Goal: Task Accomplishment & Management: Complete application form

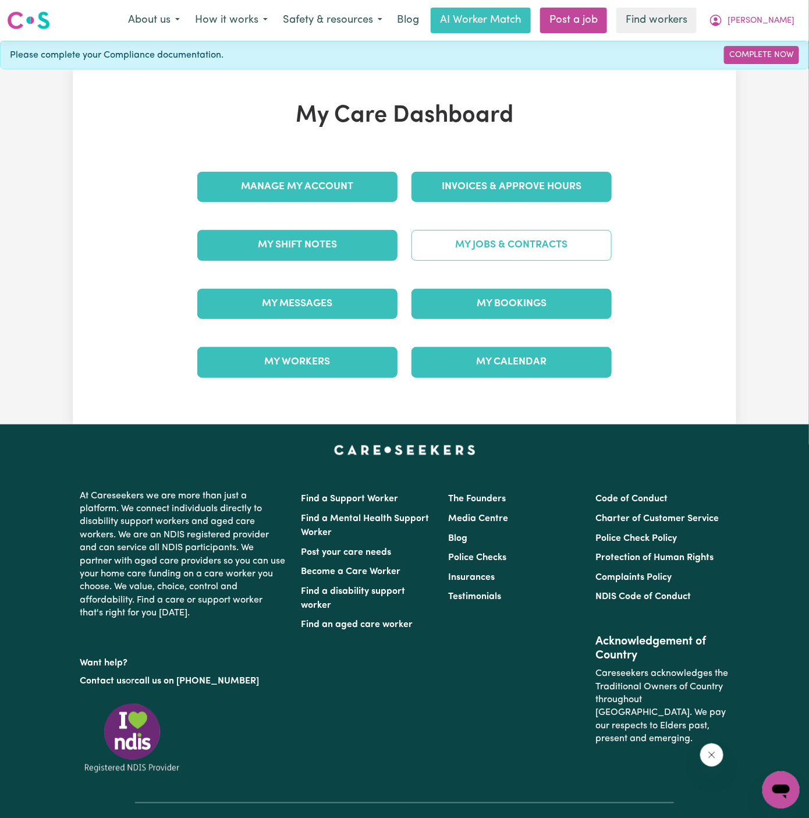
click at [497, 248] on link "My Jobs & Contracts" at bounding box center [512, 245] width 200 height 30
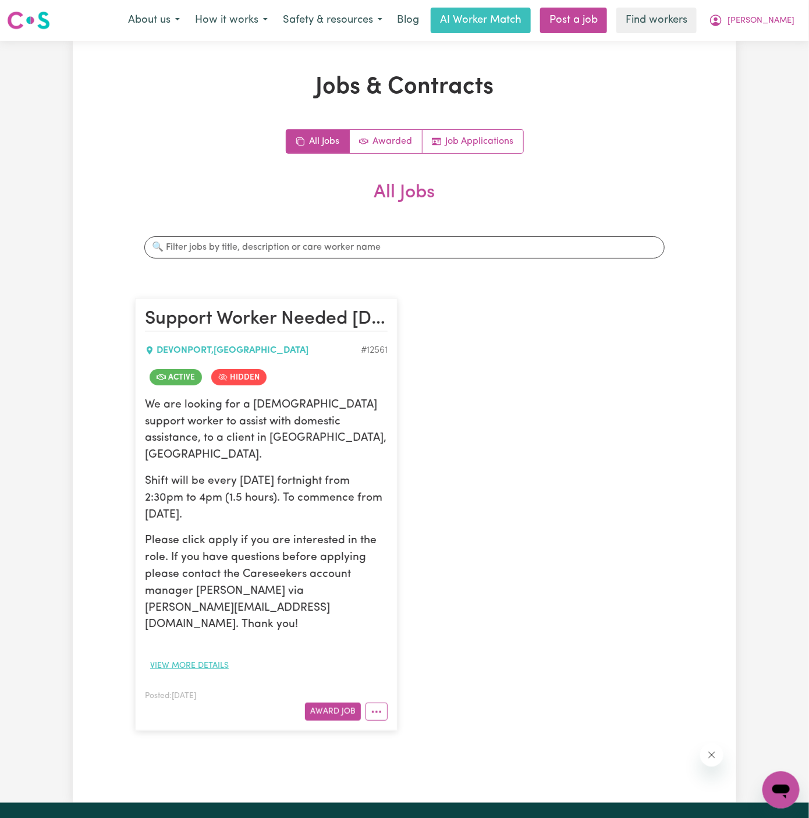
click at [198, 657] on button "View more details" at bounding box center [189, 666] width 89 height 18
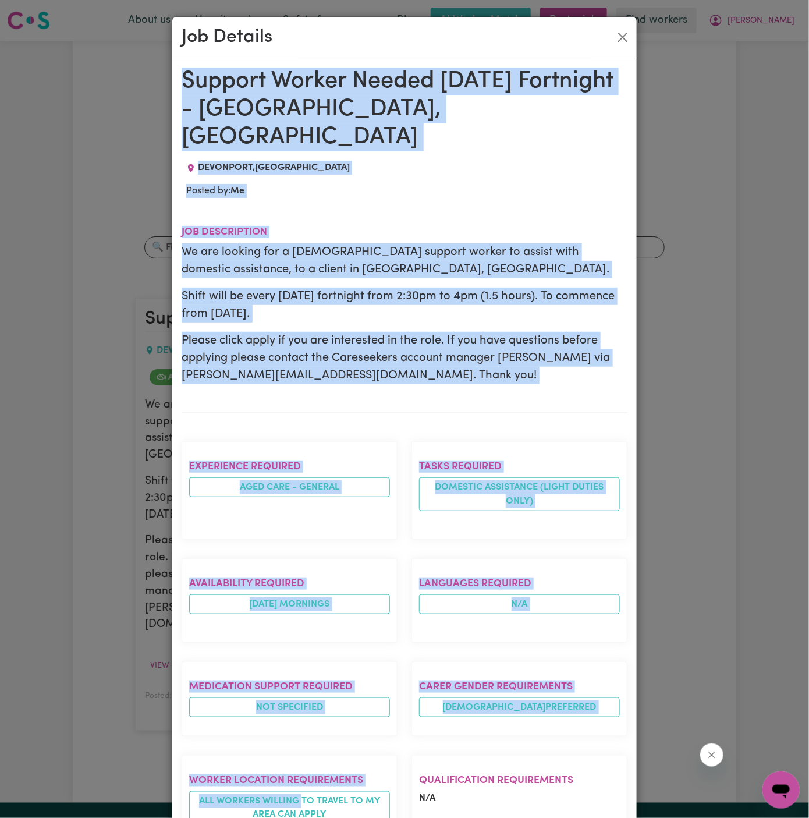
drag, startPoint x: 185, startPoint y: 80, endPoint x: 326, endPoint y: 819, distance: 751.7
click at [326, 817] on html "Menu About us How it works Safety & resources Blog AI Worker Match Post a job F…" at bounding box center [404, 652] width 809 height 1304
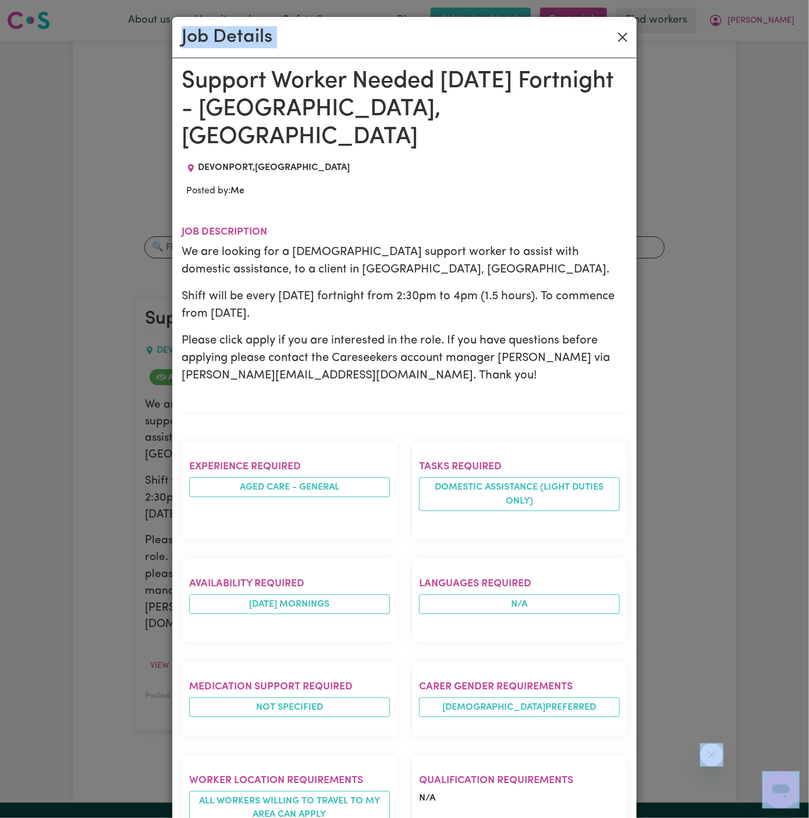
click at [622, 34] on button "Close" at bounding box center [623, 37] width 19 height 19
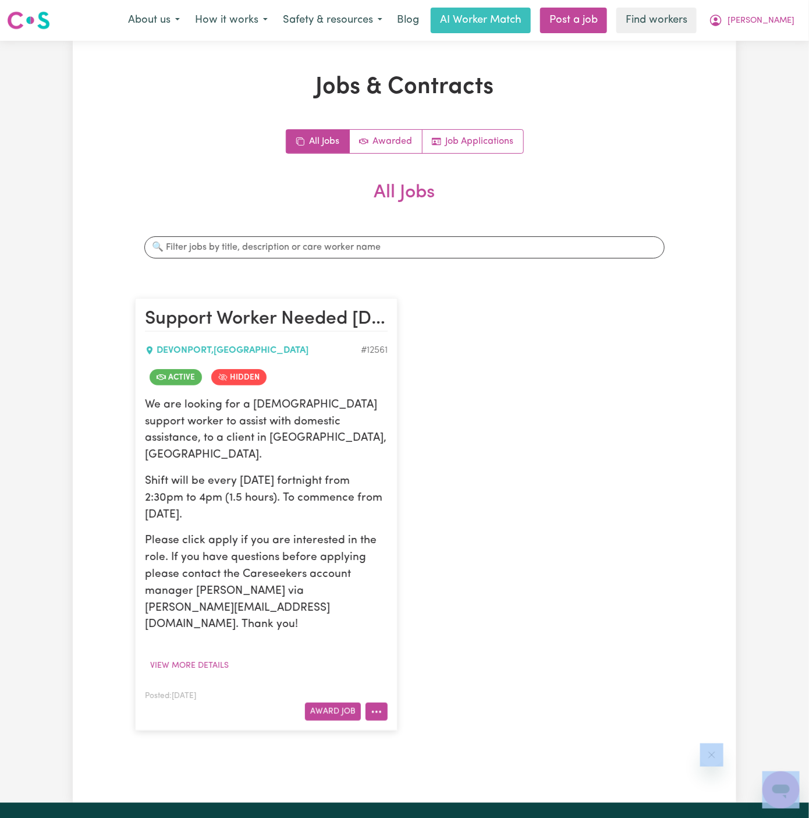
click at [370, 703] on button "More options" at bounding box center [377, 712] width 22 height 18
click at [412, 557] on link "View/Edit Contract" at bounding box center [422, 568] width 113 height 23
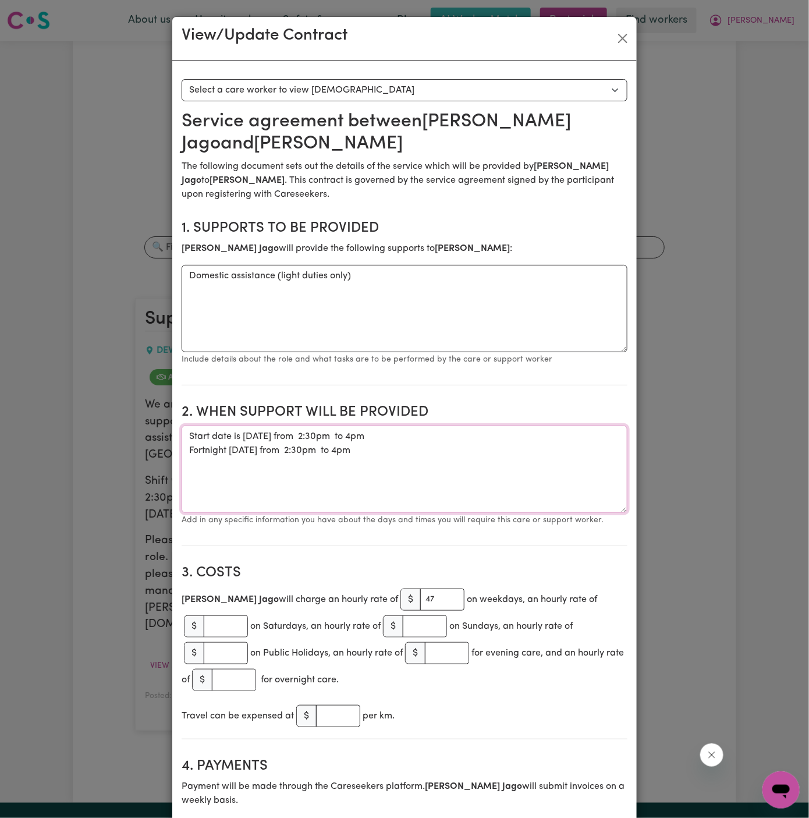
click at [507, 452] on textarea "Start date is Thursday 27 June 2024 from 2:30pm to 4pm Fortnight Thursday from …" at bounding box center [405, 469] width 446 height 87
paste textarea "1/10 at 3.30-5pm ongoing fortnightly."
click at [410, 467] on textarea "Start date is Thursday 27 June 2024 from 2:30pm to 4pm Fortnight Thursday from …" at bounding box center [405, 469] width 446 height 87
click at [275, 476] on textarea "Start date is Thursday 27 June 2024 from 2:30pm to 4pm Fortnight Thursday from …" at bounding box center [405, 469] width 446 height 87
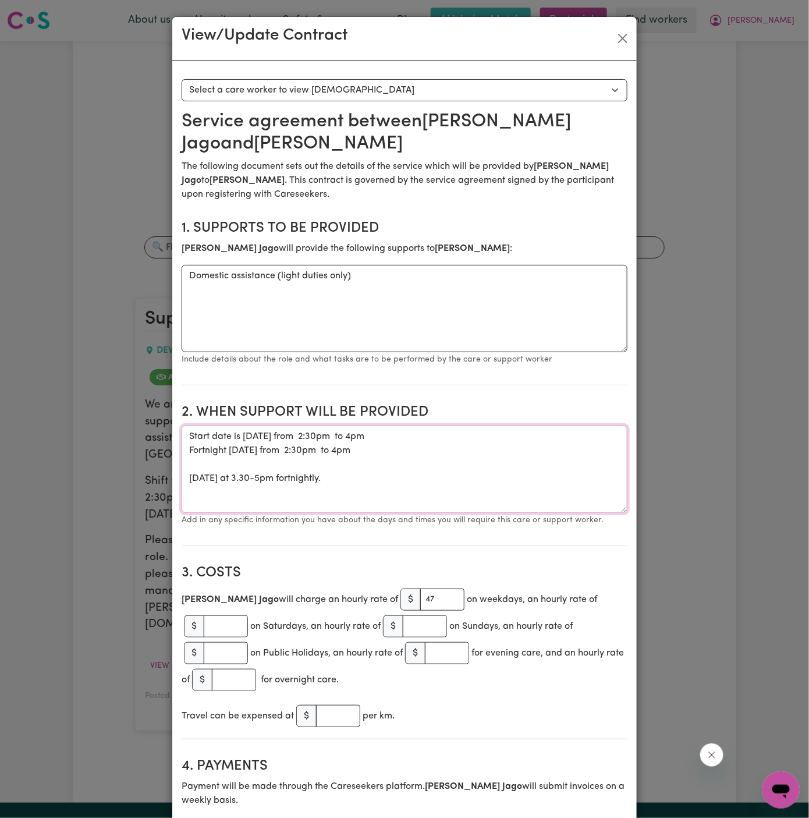
click at [265, 477] on textarea "Start date is Thursday 27 June 2024 from 2:30pm to 4pm Fortnight Thursday from …" at bounding box center [405, 469] width 446 height 87
click at [261, 477] on textarea "Start date is Thursday 27 June 2024 from 2:30pm to 4pm Fortnight Thursday from …" at bounding box center [405, 469] width 446 height 87
click at [291, 477] on textarea "Start date is Thursday 27 June 2024 from 2:30pm to 4pm Fortnight Thursday from …" at bounding box center [405, 469] width 446 height 87
click at [186, 479] on textarea "Start date is Thursday 27 June 2024 from 2:30pm to 4pm Fortnight Thursday from …" at bounding box center [405, 469] width 446 height 87
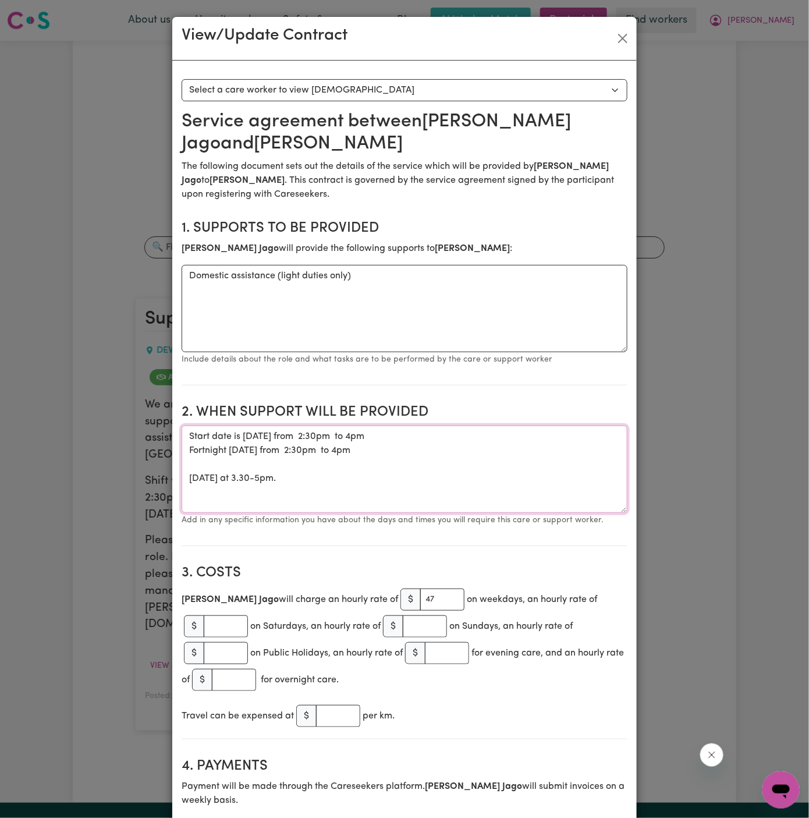
paste textarea "fortnightly"
click at [281, 487] on textarea "Start date is Thursday 27 June 2024 from 2:30pm to 4pm Fortnight Thursday from …" at bounding box center [405, 469] width 446 height 87
click at [368, 479] on textarea "Start date is Thursday 27 June 2024 from 2:30pm to 4pm Fortnight Thursday from …" at bounding box center [405, 469] width 446 height 87
click at [429, 477] on textarea "Start date is Thursday 27 June 2024 from 2:30pm to 4pm Fortnight Thursday from …" at bounding box center [405, 469] width 446 height 87
click at [259, 466] on textarea "Start date is Thursday 27 June 2024 from 2:30pm to 4pm Fortnight Thursday from …" at bounding box center [405, 469] width 446 height 87
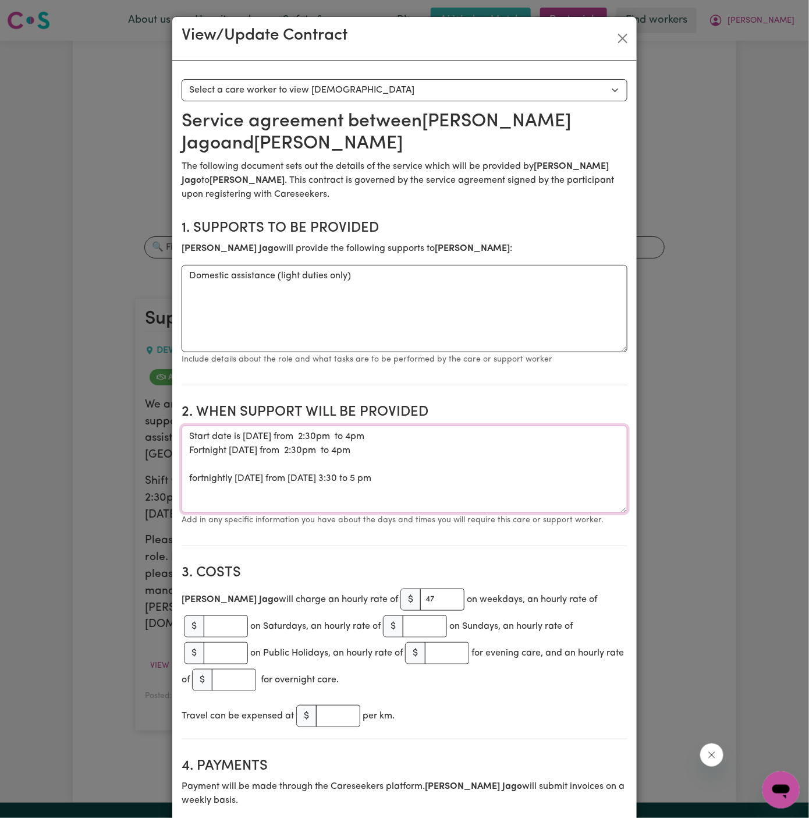
click at [258, 476] on textarea "Start date is Thursday 27 June 2024 from 2:30pm to 4pm Fortnight Thursday from …" at bounding box center [405, 469] width 446 height 87
click at [191, 479] on textarea "Start date is Thursday 27 June 2024 from 2:30pm to 4pm Fortnight Thursday from …" at bounding box center [405, 469] width 446 height 87
click at [440, 490] on textarea "Start date is Thursday 27 June 2024 from 2:30pm to 4pm Fortnight Thursday from …" at bounding box center [405, 469] width 446 height 87
click at [444, 485] on textarea "Start date is Thursday 27 June 2024 from 2:30pm to 4pm Fortnight Thursday from …" at bounding box center [405, 469] width 446 height 87
click at [266, 436] on textarea "Start date is Thursday 27 June 2024 from 2:30pm to 4pm Fortnight Thursday from …" at bounding box center [405, 469] width 446 height 87
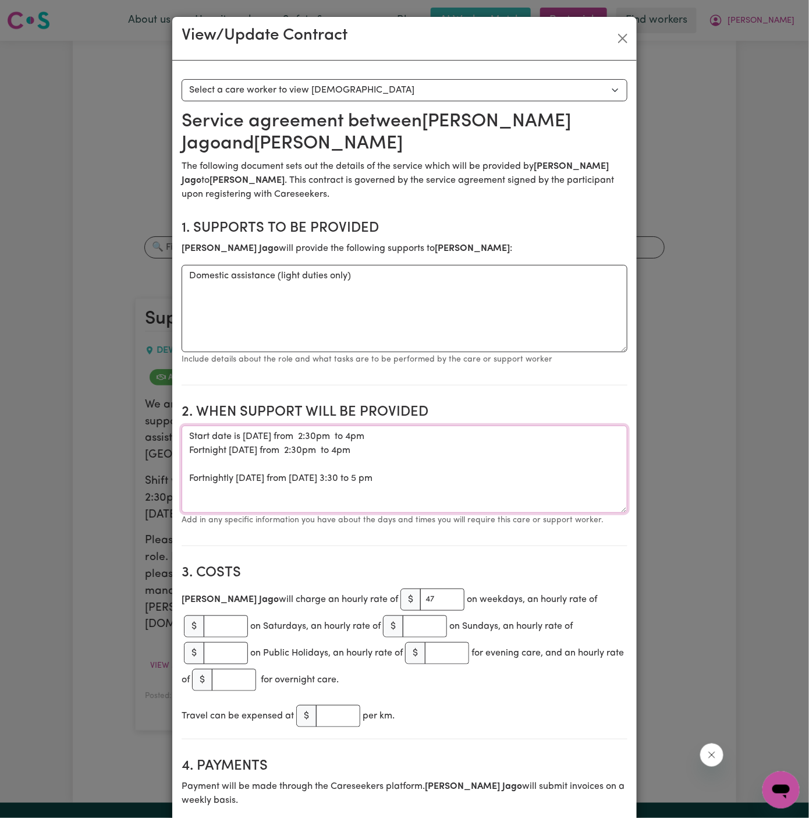
click at [332, 437] on textarea "Start date is Thursday, 27 June 2024 from 2:30pm to 4pm Fortnight Thursday from…" at bounding box center [405, 469] width 446 height 87
click at [307, 449] on textarea "Start date is Thursday, 27 June 2024, from 2:30pm to 4pm Fortnight Thursday fro…" at bounding box center [405, 469] width 446 height 87
click at [344, 451] on textarea "Start date is Thursday, 27 June 2024, from 2:30pm to 4pm Fortnight Thursday fro…" at bounding box center [405, 469] width 446 height 87
click at [487, 480] on textarea "Start date is Thursday, 27 June 2024, from 2:30pm to 4 pm Fortnight Thursday fr…" at bounding box center [405, 469] width 446 height 87
type textarea "Start date is Thursday, 27 June 2024, from 2:30pm to 4 pm Fortnight Thursday fr…"
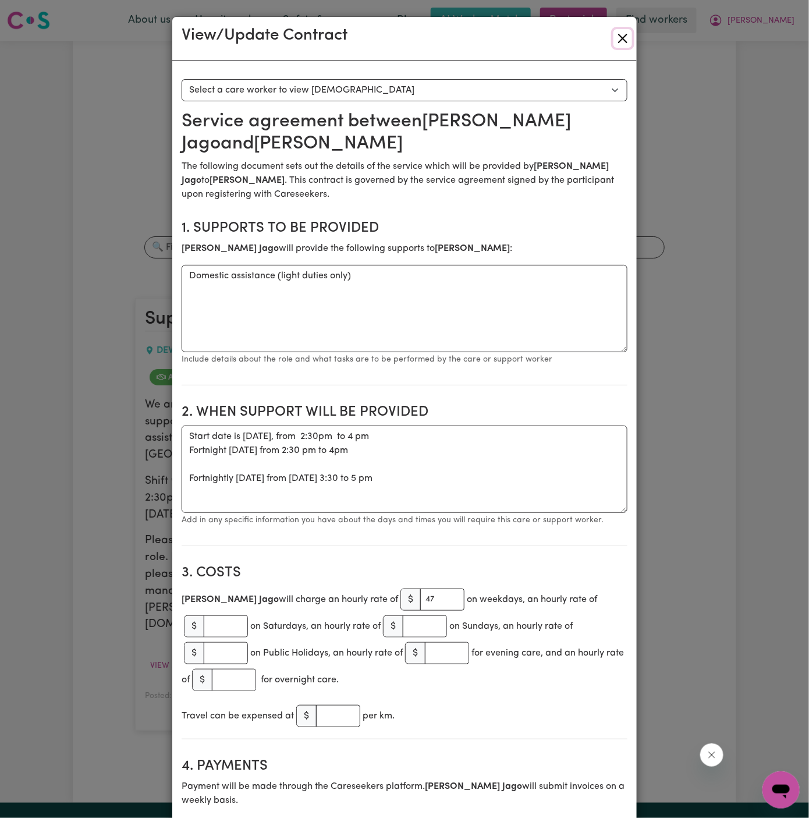
click at [624, 40] on button "Close" at bounding box center [623, 38] width 19 height 19
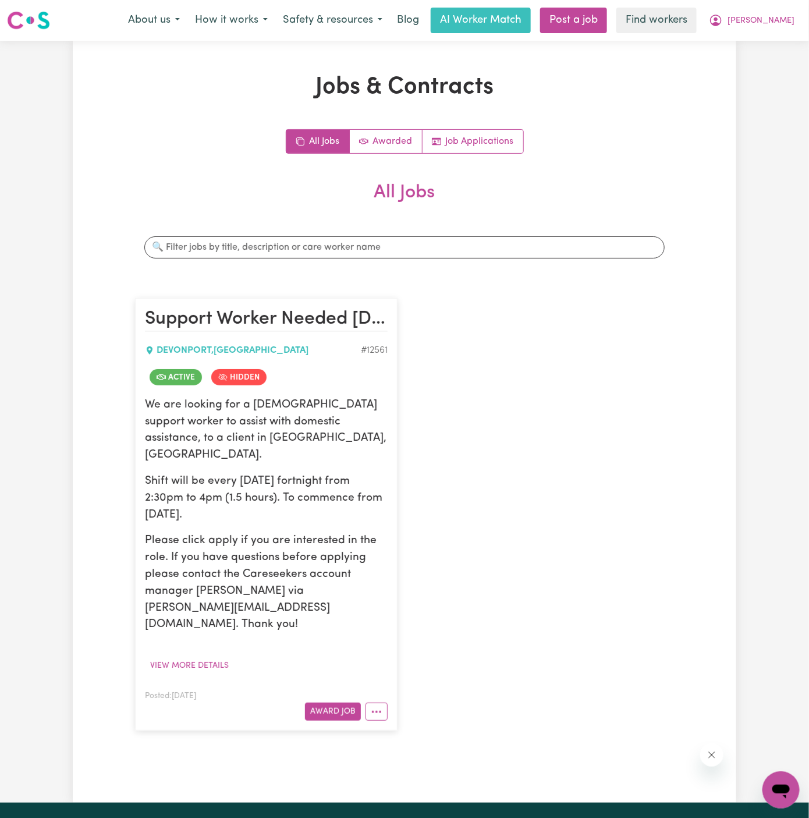
click at [469, 459] on div "Support Worker Needed Thursday Fortnight - Devonport, TAS DEVONPORT , Tasmania …" at bounding box center [404, 514] width 553 height 456
click at [373, 703] on button "More options" at bounding box center [377, 712] width 22 height 18
click at [434, 580] on link "Make Booking" at bounding box center [422, 591] width 113 height 23
select select "pm"
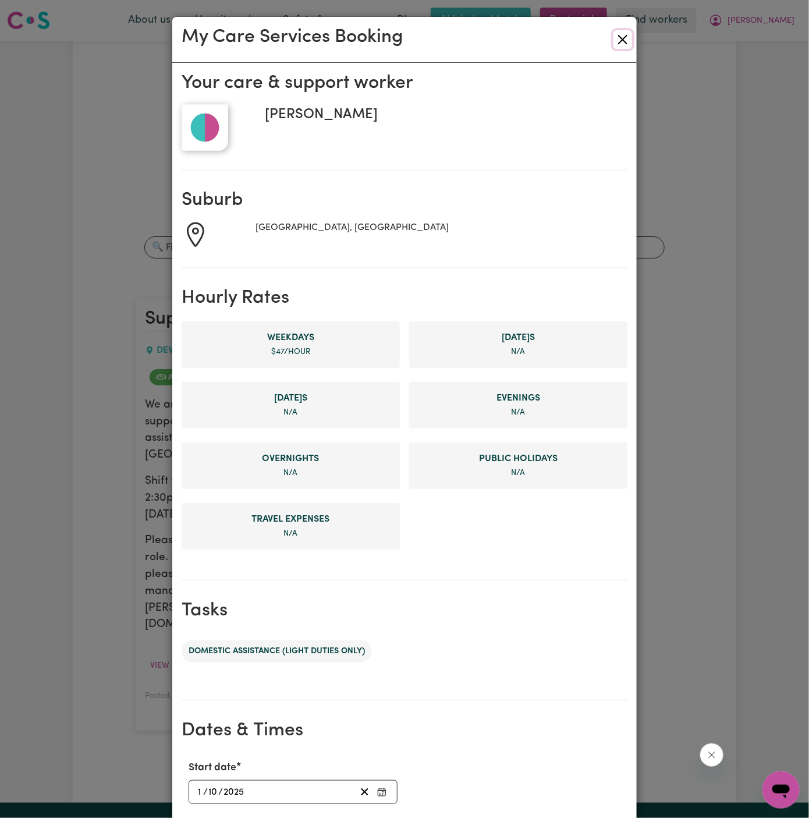
click at [623, 35] on button "Close" at bounding box center [623, 39] width 19 height 19
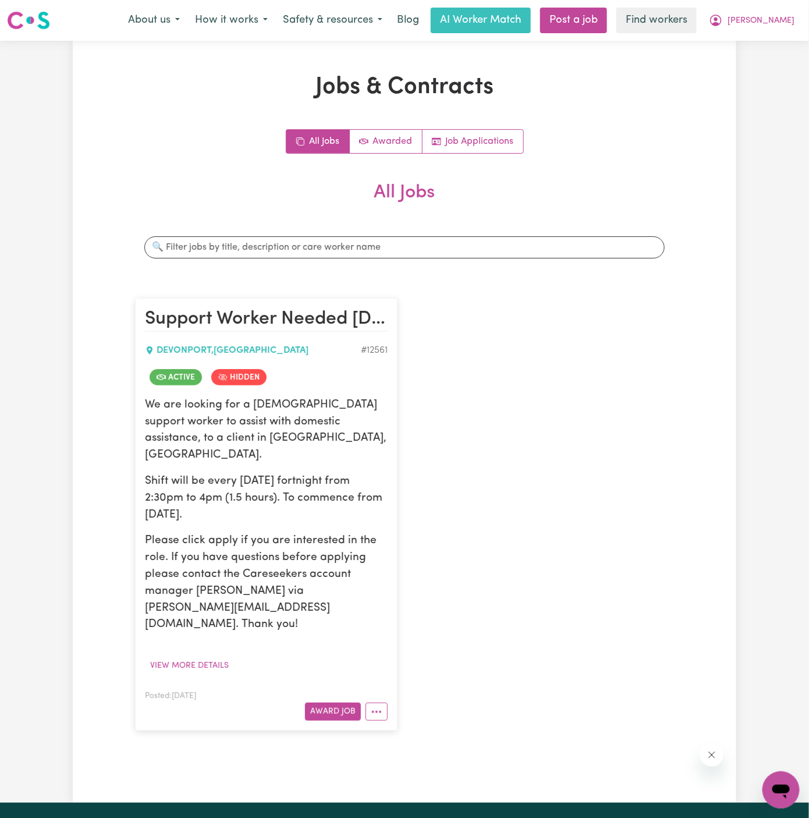
click at [738, 35] on nav "Menu About us How it works Safety & resources Blog AI Worker Match Post a job F…" at bounding box center [404, 20] width 809 height 41
click at [769, 22] on span "Anne Maire" at bounding box center [761, 21] width 67 height 13
click at [766, 37] on link "My Dashboard" at bounding box center [756, 45] width 92 height 22
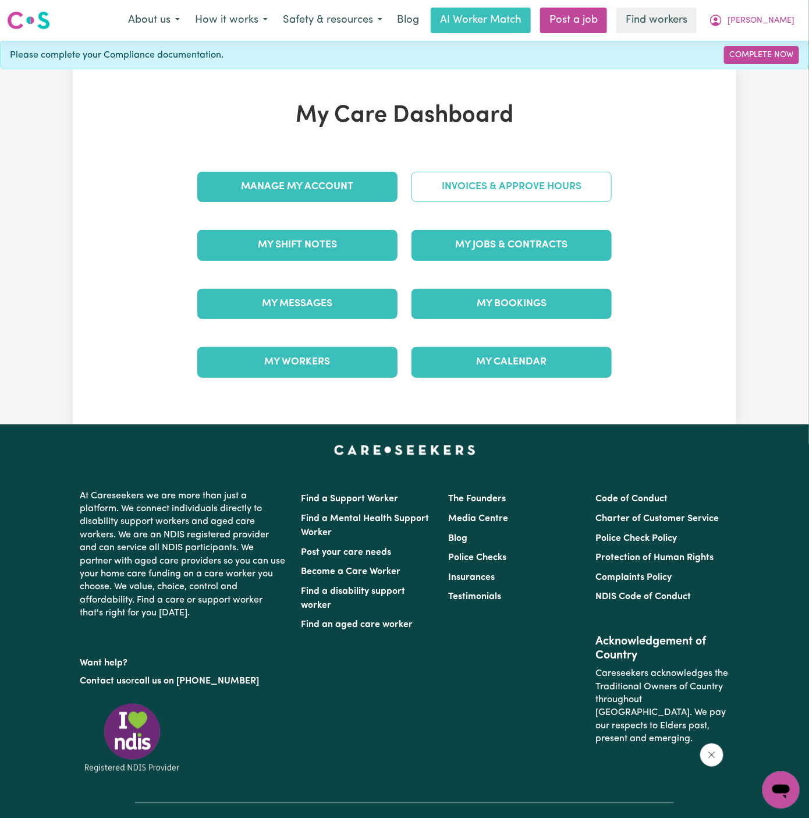
click at [548, 177] on link "Invoices & Approve Hours" at bounding box center [512, 187] width 200 height 30
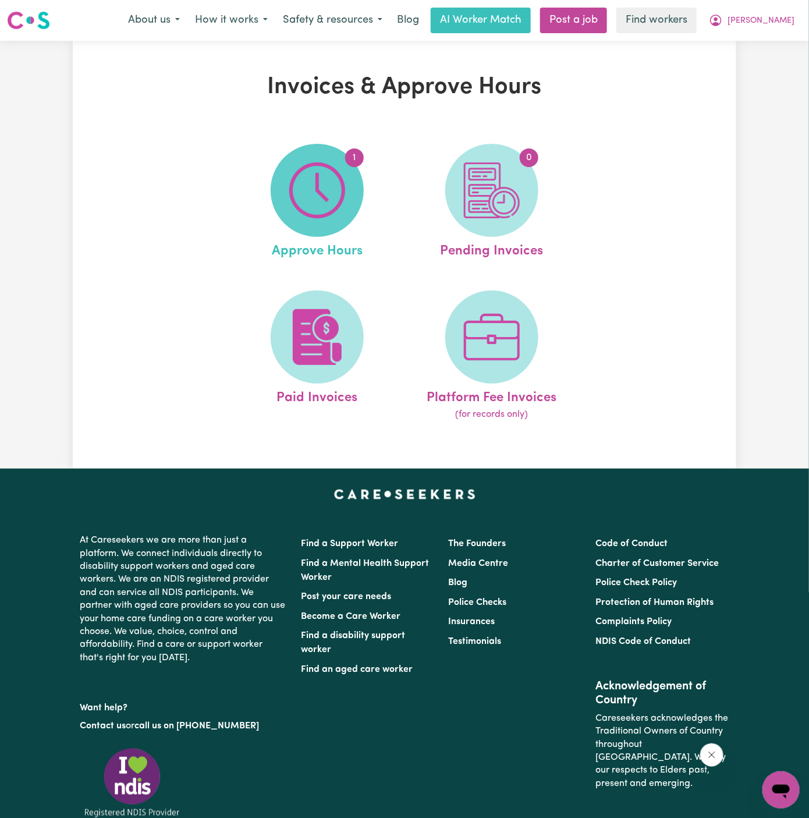
click at [332, 192] on img at bounding box center [317, 190] width 56 height 56
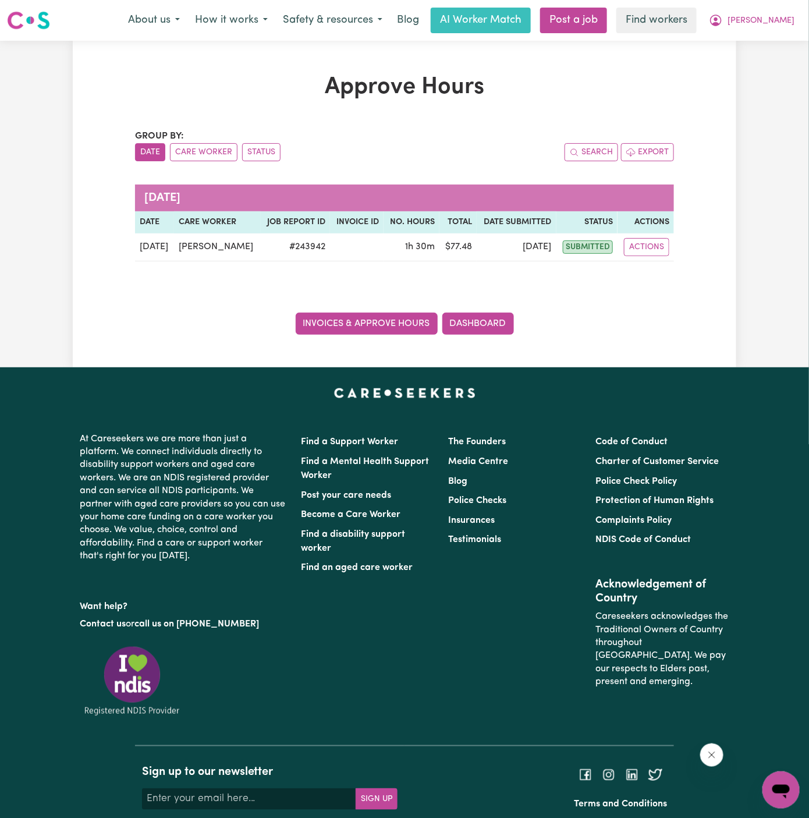
click at [399, 318] on link "Invoices & Approve Hours" at bounding box center [367, 324] width 142 height 22
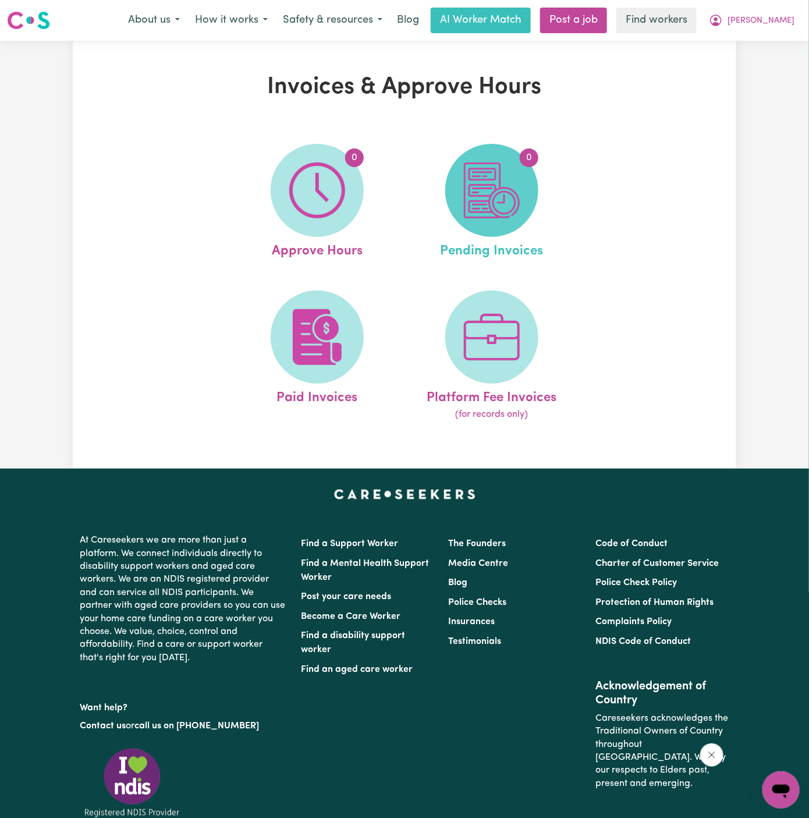
click at [502, 186] on img at bounding box center [492, 190] width 56 height 56
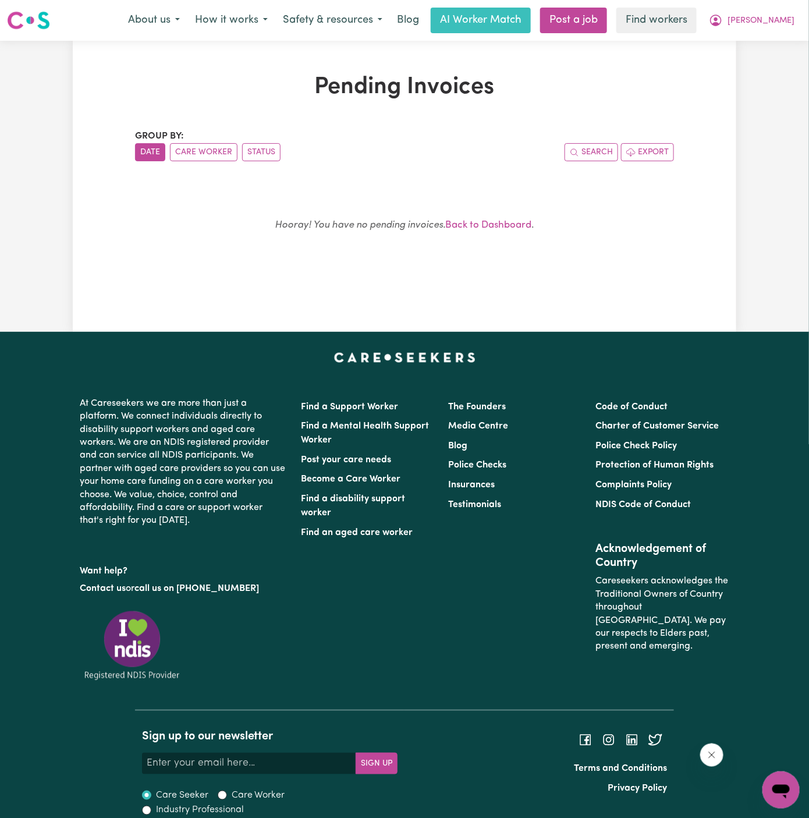
click at [515, 219] on p "Hooray! You have no pending invoices. Back to Dashboard ." at bounding box center [404, 225] width 483 height 17
click at [493, 232] on p "Hooray! You have no pending invoices. Back to Dashboard ." at bounding box center [404, 225] width 483 height 17
click at [484, 228] on link "Back to Dashboard" at bounding box center [489, 225] width 86 height 10
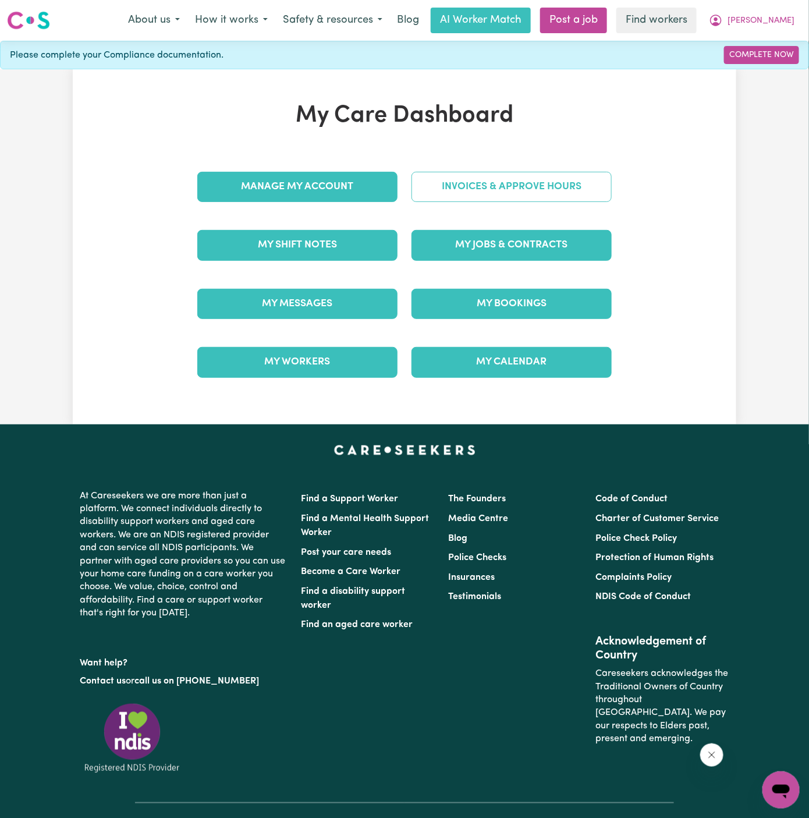
click at [515, 189] on link "Invoices & Approve Hours" at bounding box center [512, 187] width 200 height 30
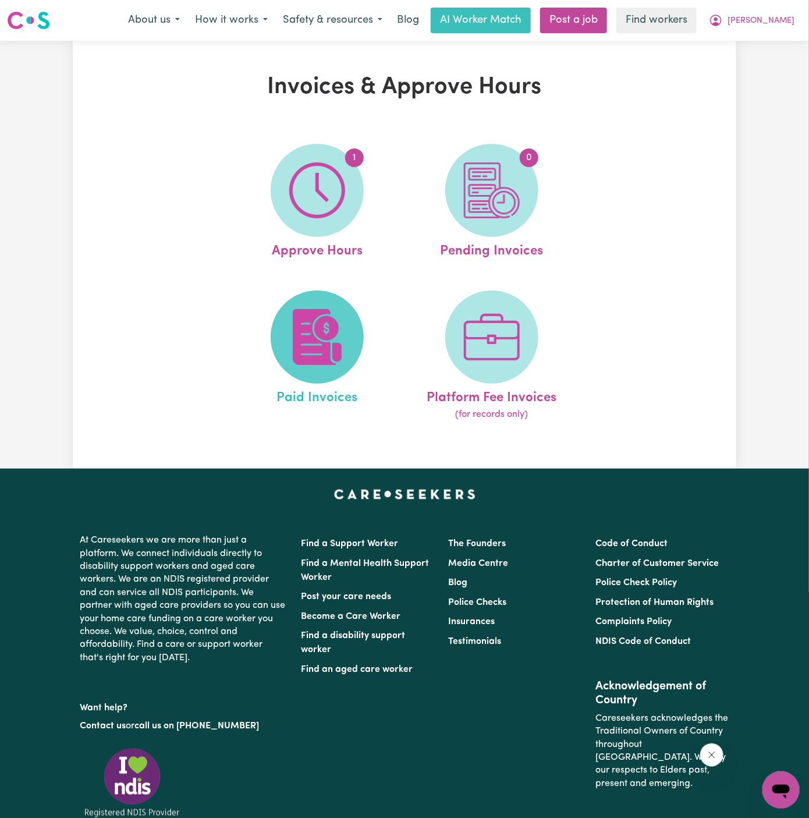
click at [320, 353] on img at bounding box center [317, 337] width 56 height 56
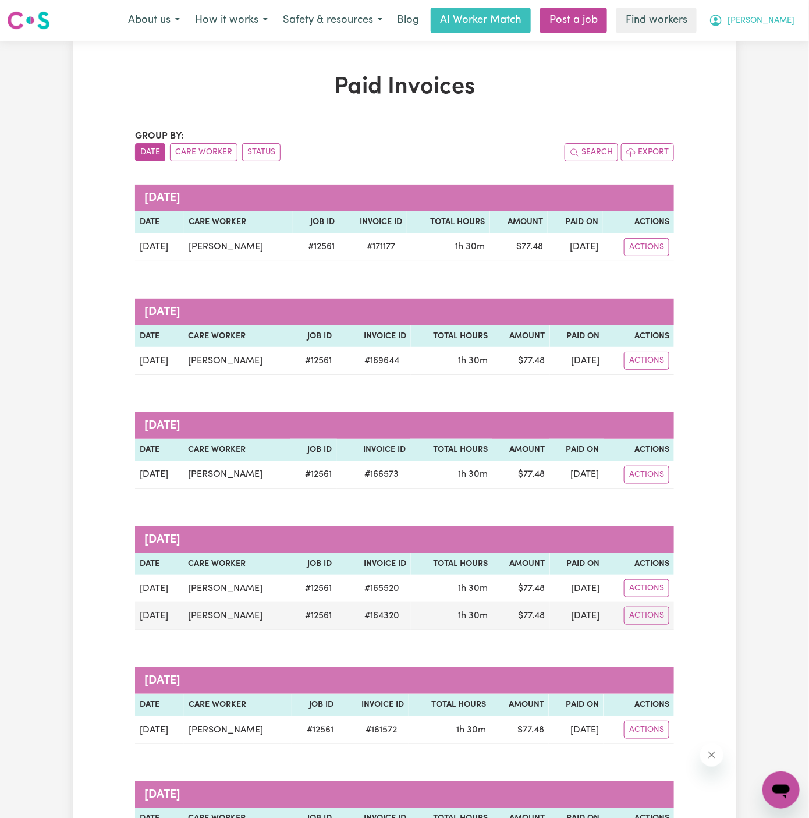
click at [774, 24] on span "Anne Maire" at bounding box center [761, 21] width 67 height 13
click at [774, 47] on link "My Dashboard" at bounding box center [756, 45] width 92 height 22
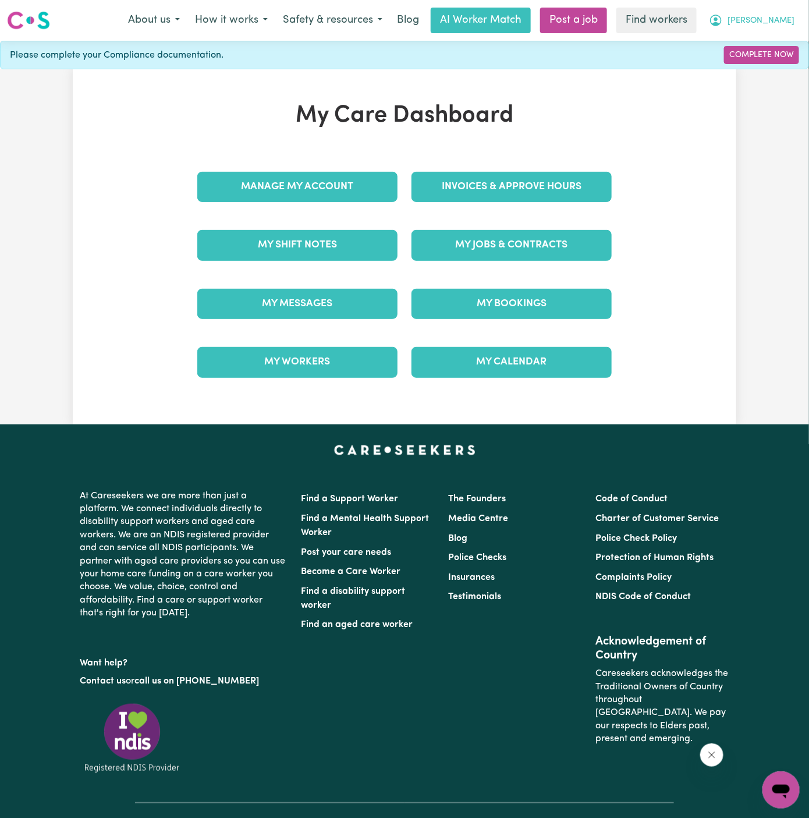
click at [773, 15] on span "Anne Maire" at bounding box center [761, 21] width 67 height 13
click at [772, 60] on link "Logout" at bounding box center [756, 67] width 92 height 22
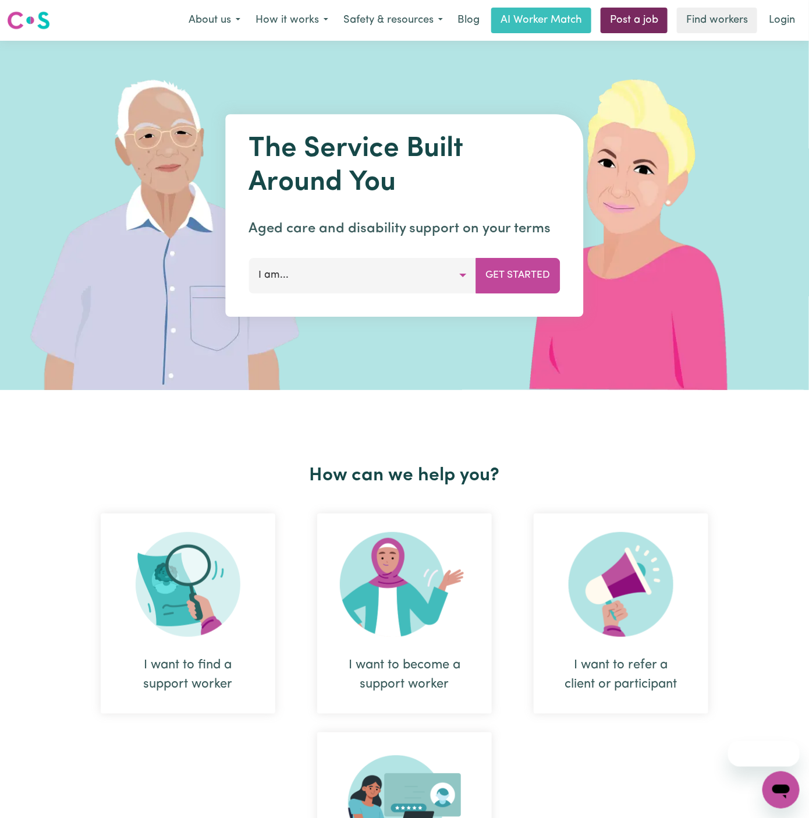
click at [646, 16] on link "Post a job" at bounding box center [634, 21] width 67 height 26
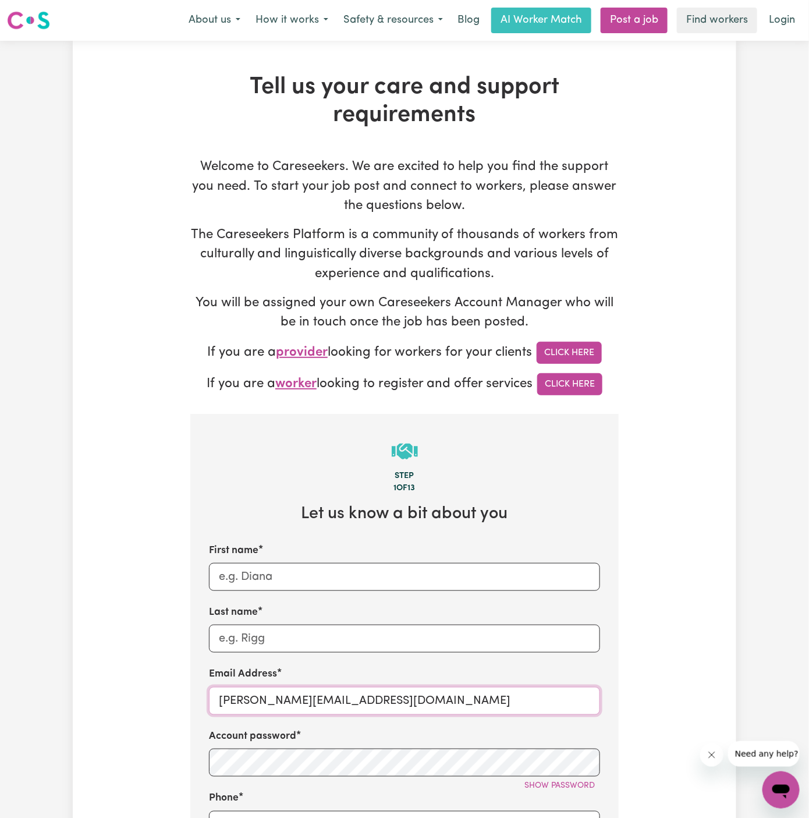
drag, startPoint x: 243, startPoint y: 705, endPoint x: 419, endPoint y: 701, distance: 175.9
click at [419, 701] on input "[PERSON_NAME][EMAIL_ADDRESS][DOMAIN_NAME]" at bounding box center [404, 701] width 391 height 28
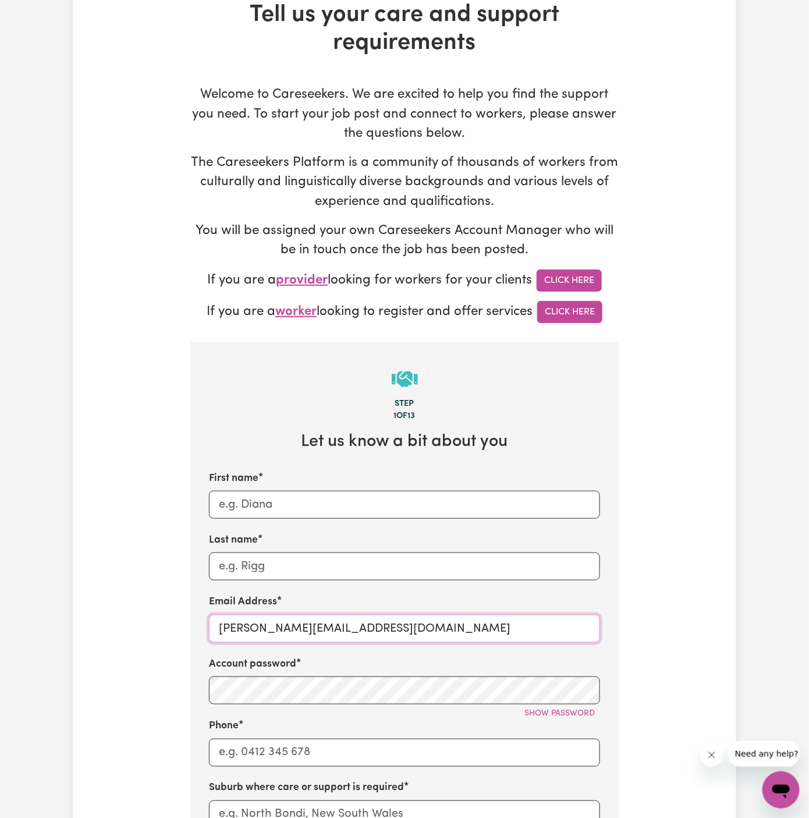
scroll to position [157, 0]
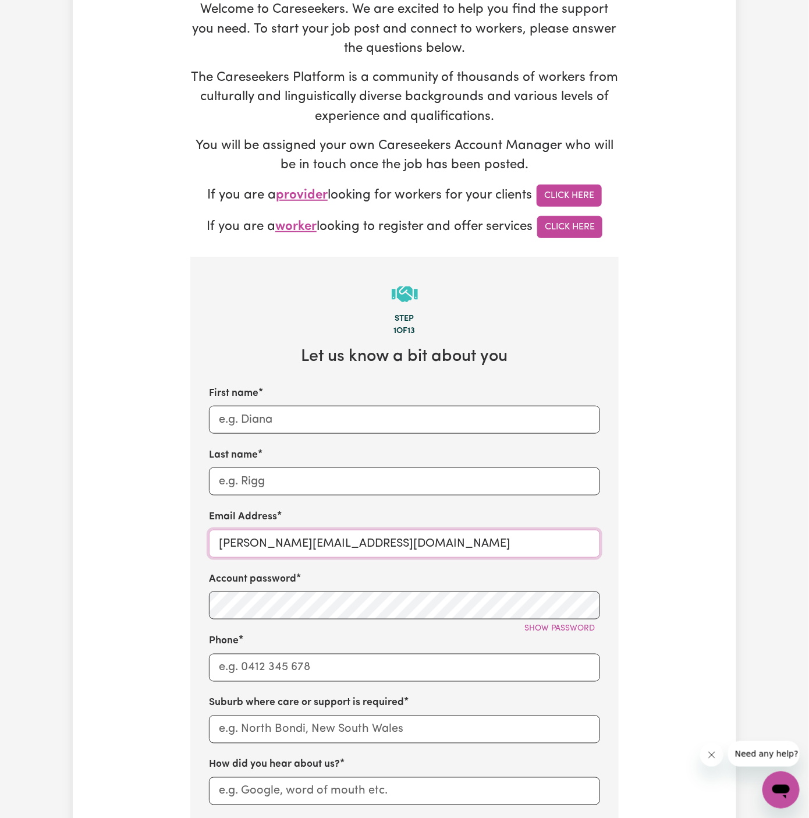
click at [328, 534] on input "[PERSON_NAME][EMAIL_ADDRESS][DOMAIN_NAME]" at bounding box center [404, 544] width 391 height 28
paste input "ClientBuffPointMCA"
type input "[EMAIL_ADDRESS][DOMAIN_NAME]"
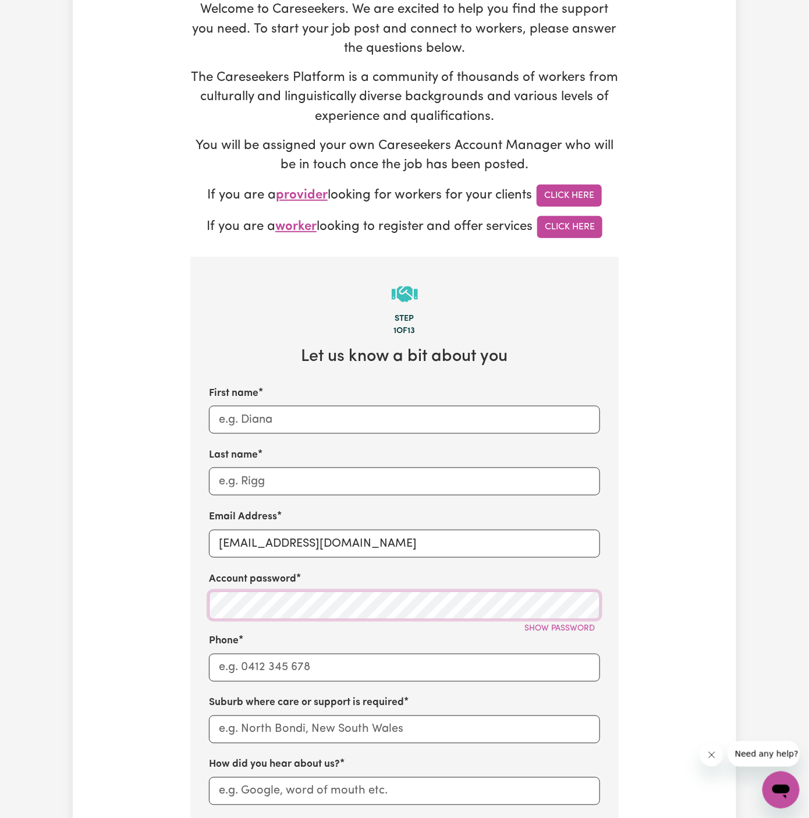
click at [809, 331] on html "Menu About us How it works Safety & resources Blog AI Worker Match Post a job F…" at bounding box center [404, 776] width 809 height 1867
click at [402, 678] on input "Phone" at bounding box center [404, 668] width 391 height 28
type input "1300765465"
type input "[PERSON_NAME]"
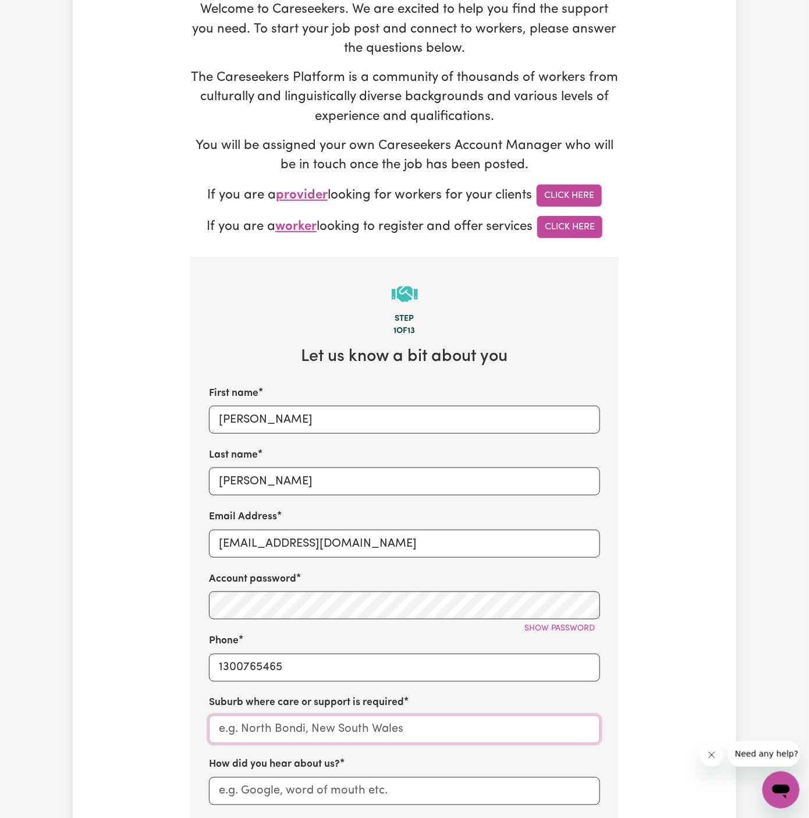
type input "LEICHHARDT, [GEOGRAPHIC_DATA], 2040"
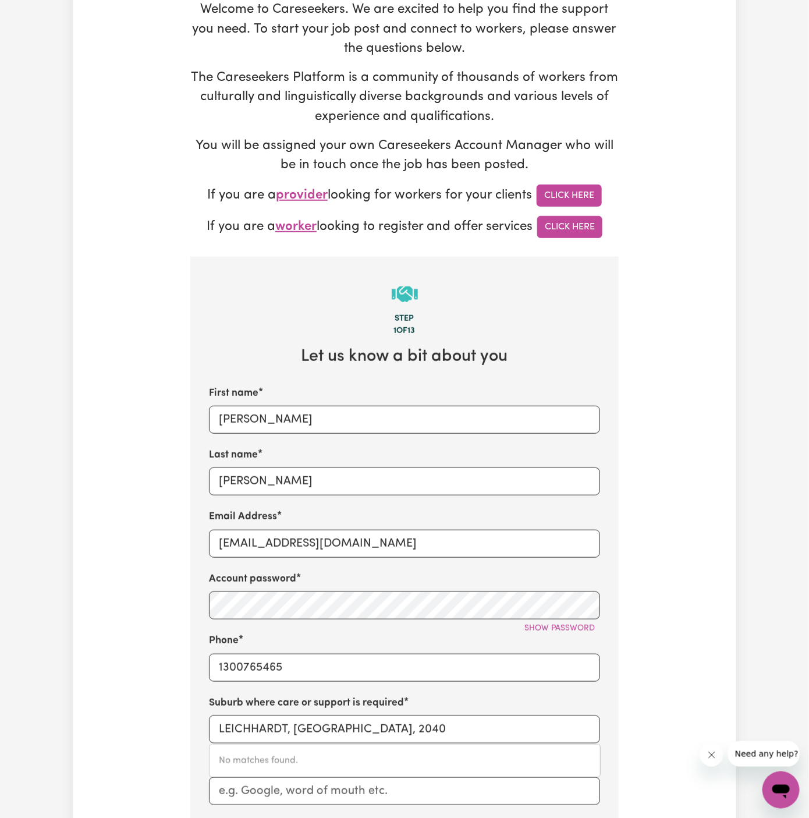
click at [334, 523] on div "Email Address [EMAIL_ADDRESS][DOMAIN_NAME]" at bounding box center [404, 533] width 391 height 48
drag, startPoint x: 302, startPoint y: 546, endPoint x: 179, endPoint y: 547, distance: 122.3
click at [179, 547] on div "Tell us your care and support requirements Welcome to Careseekers. We are excit…" at bounding box center [405, 546] width 664 height 1260
click at [239, 422] on input "[PERSON_NAME]" at bounding box center [404, 420] width 391 height 28
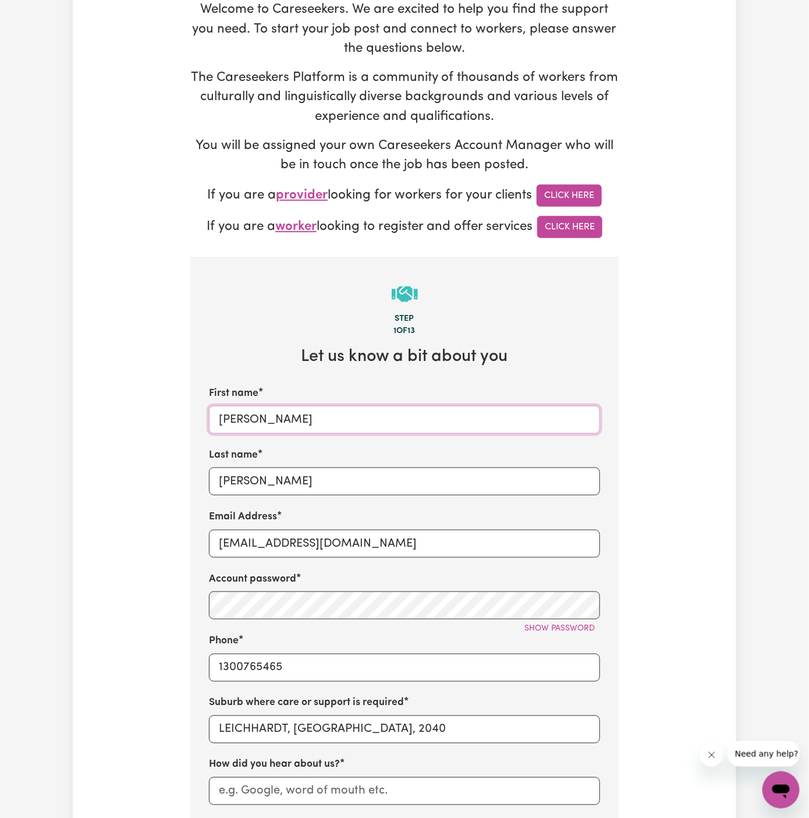
click at [239, 422] on input "[PERSON_NAME]" at bounding box center [404, 420] width 391 height 28
paste input "ClientBuffPoint"
click at [249, 417] on input "ClientBuffPoint" at bounding box center [404, 420] width 391 height 28
click at [276, 417] on input "Client BuffPoint" at bounding box center [404, 420] width 391 height 28
type input "Client [GEOGRAPHIC_DATA]"
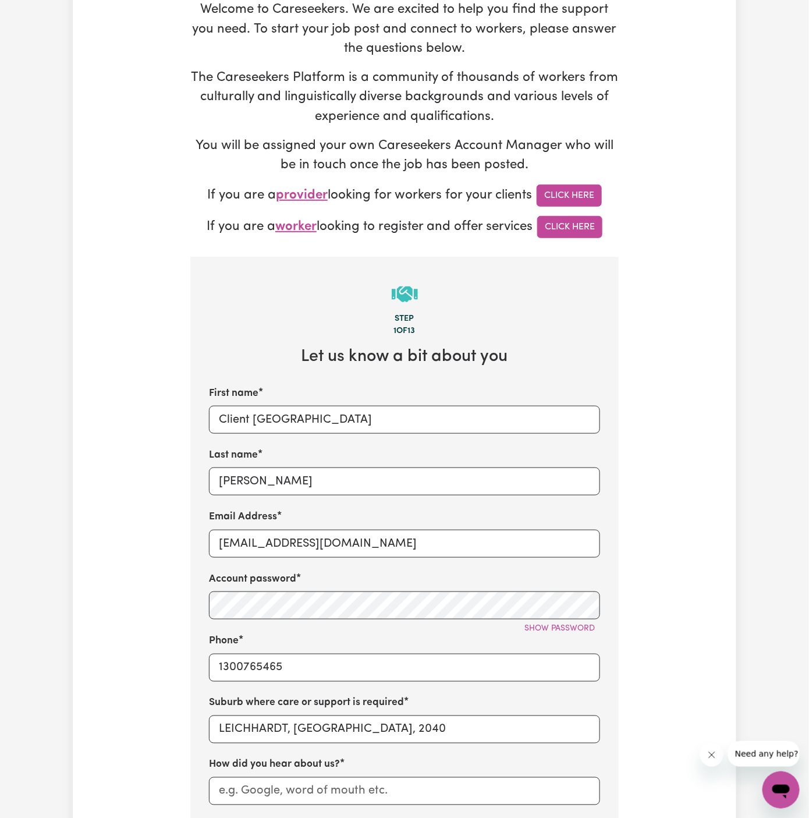
click at [274, 501] on div "First name Client Buff Point Last name [PERSON_NAME] Email Address [EMAIL_ADDRE…" at bounding box center [404, 626] width 391 height 481
click at [275, 479] on input "[PERSON_NAME]" at bounding box center [404, 482] width 391 height 28
click at [474, 487] on input "[PERSON_NAME]" at bounding box center [404, 482] width 391 height 28
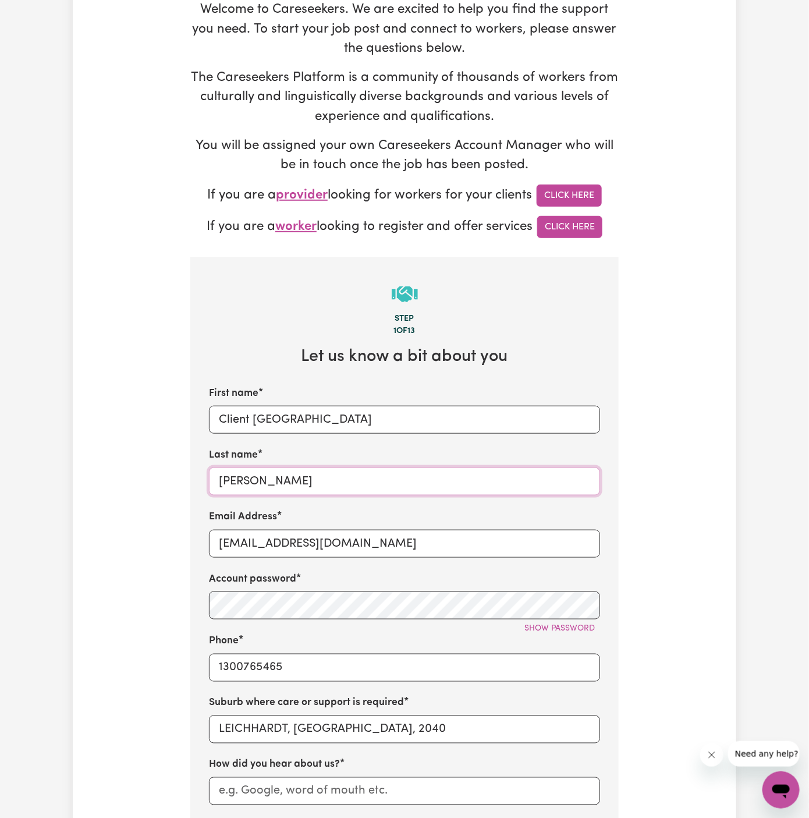
paste input "My Care Ability"
type input "My Care Ability"
click at [435, 675] on input "1300765465" at bounding box center [404, 668] width 391 height 28
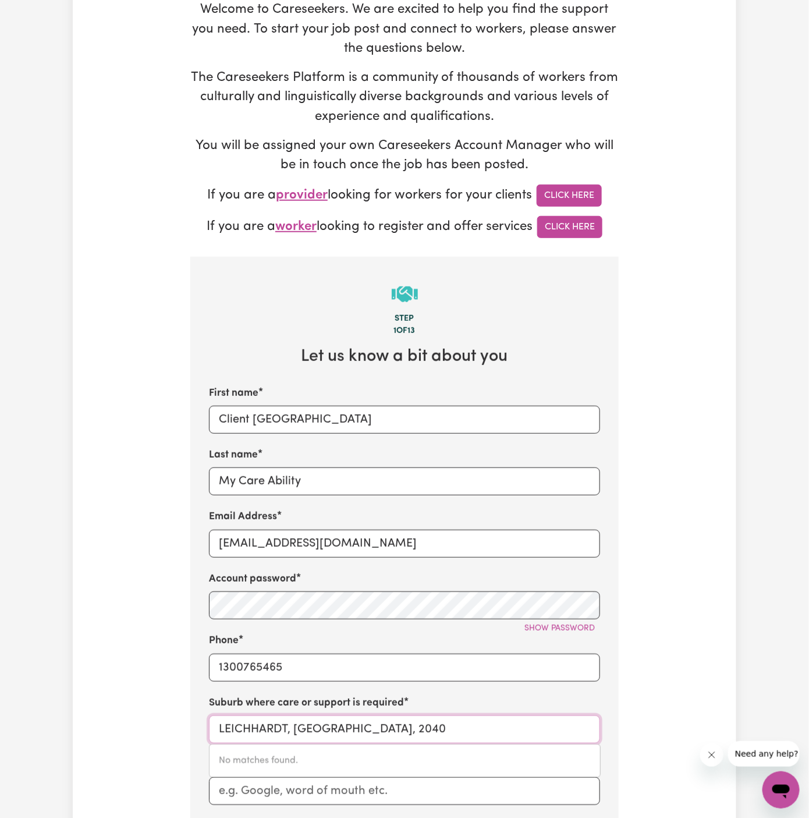
click at [505, 721] on input "LEICHHARDT, [GEOGRAPHIC_DATA], 2040" at bounding box center [404, 730] width 391 height 28
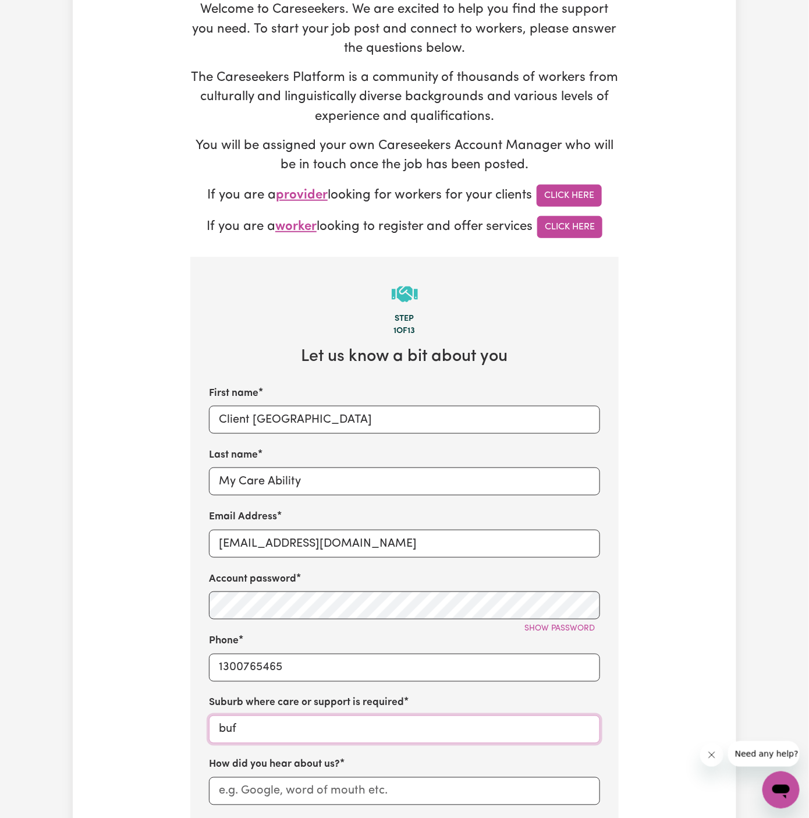
type input "buff"
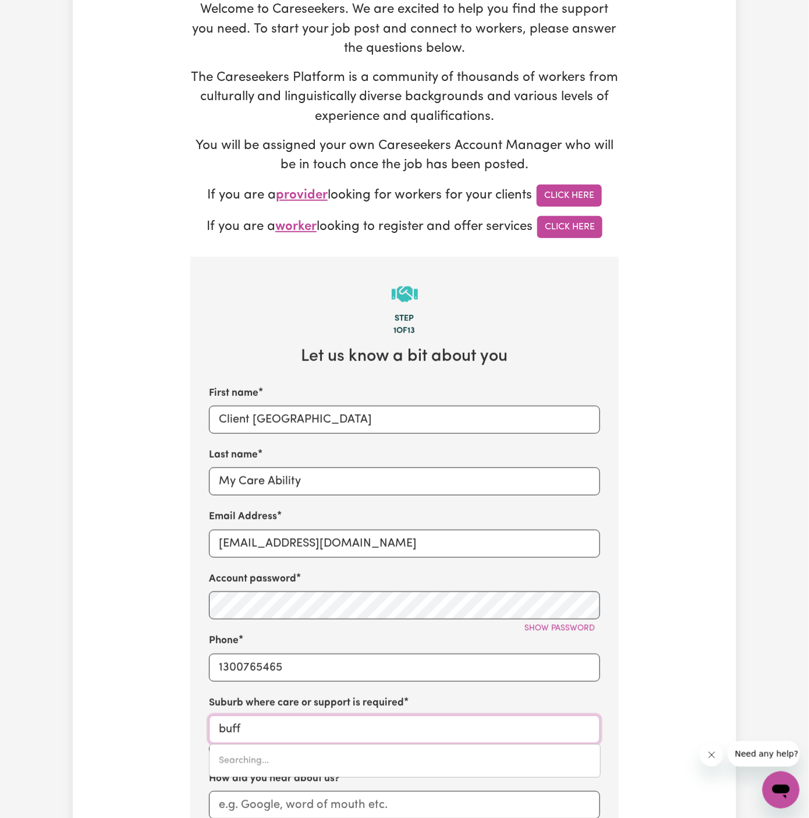
type input "[GEOGRAPHIC_DATA], [GEOGRAPHIC_DATA], 2262"
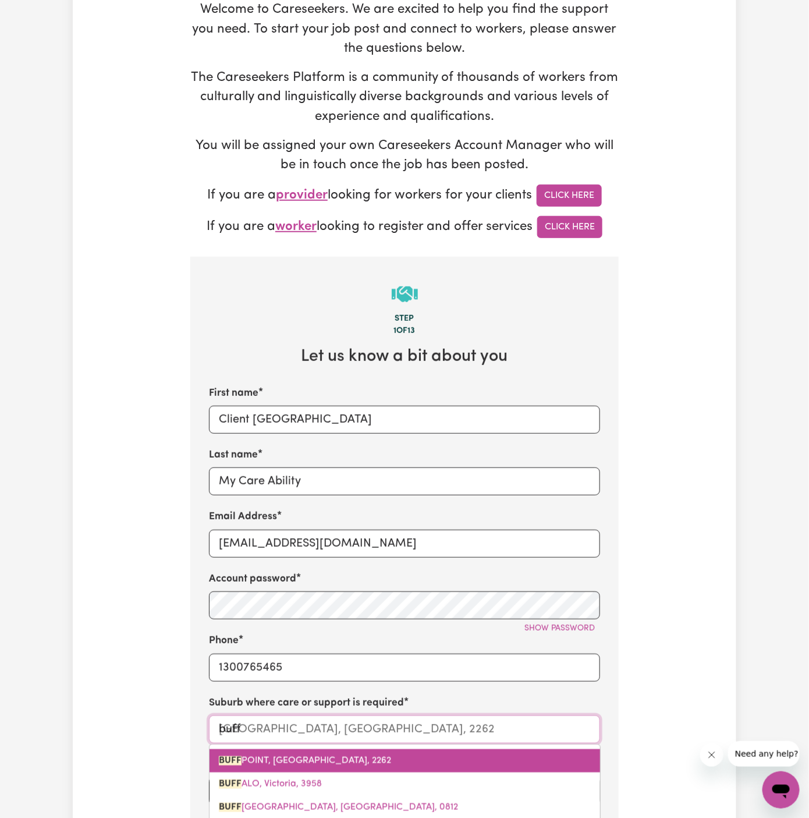
click at [349, 761] on span "[GEOGRAPHIC_DATA], [GEOGRAPHIC_DATA], 2262" at bounding box center [305, 760] width 172 height 9
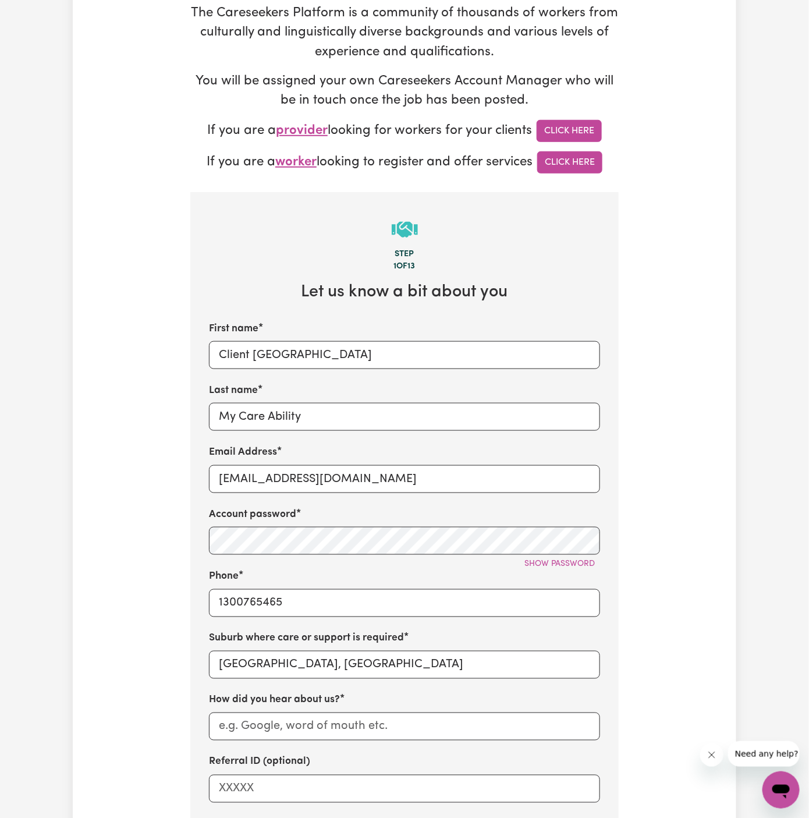
scroll to position [278, 0]
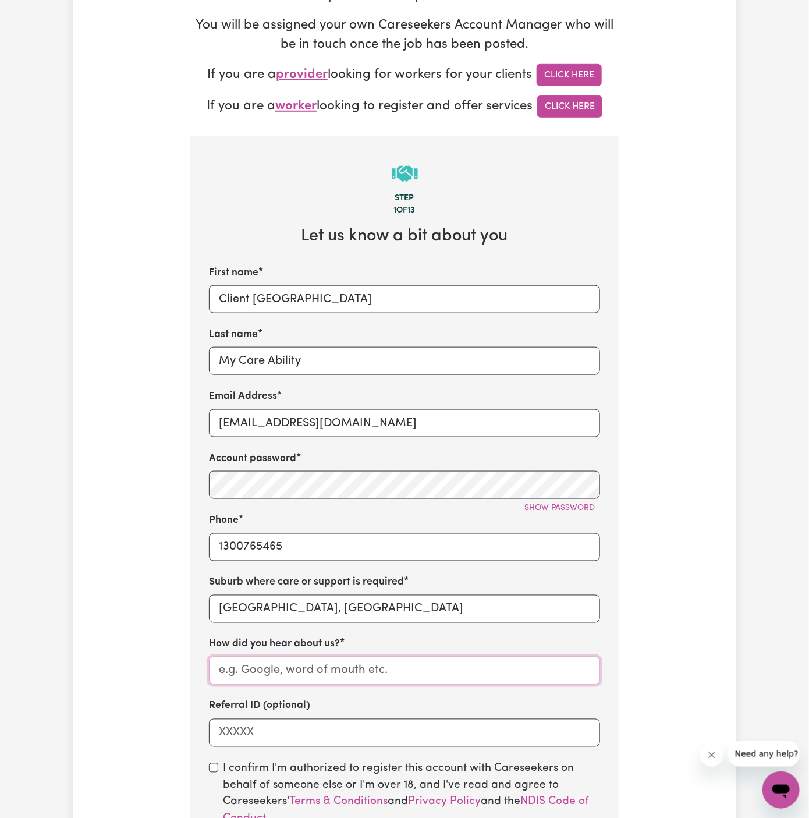
click at [338, 668] on input "How did you hear about us?" at bounding box center [404, 671] width 391 height 28
paste input "My Care Ability"
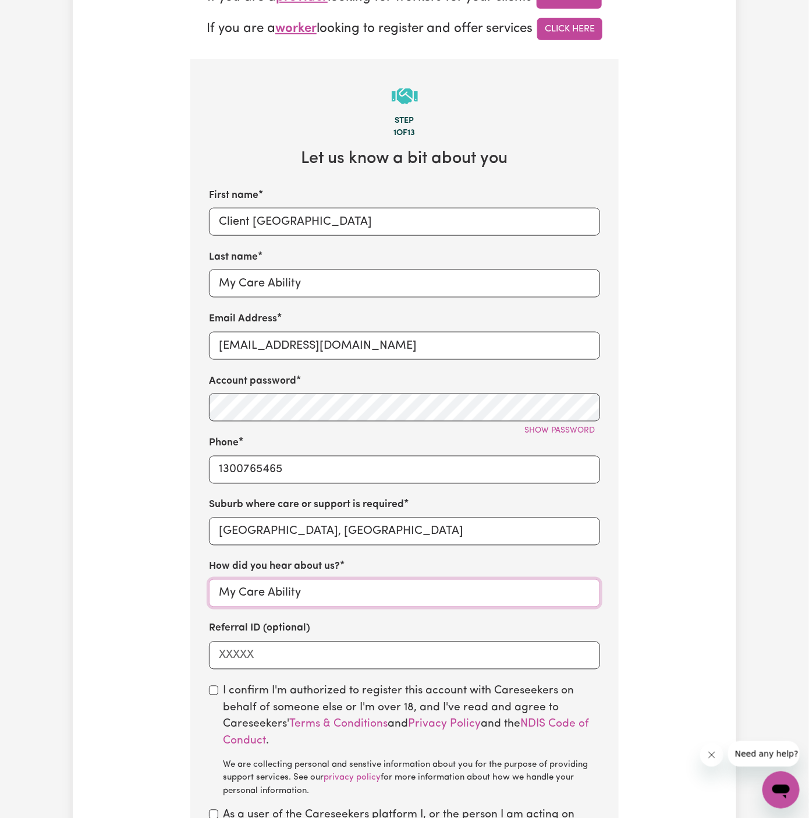
type input "My Care Ability"
click at [215, 692] on input "checkbox" at bounding box center [213, 690] width 9 height 9
checkbox input "true"
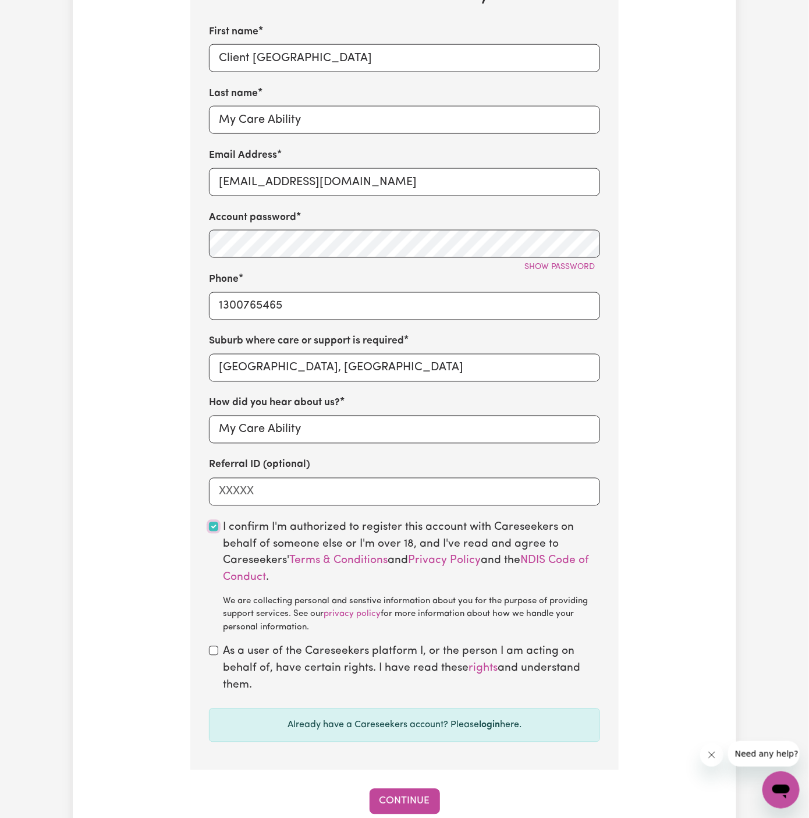
scroll to position [540, 0]
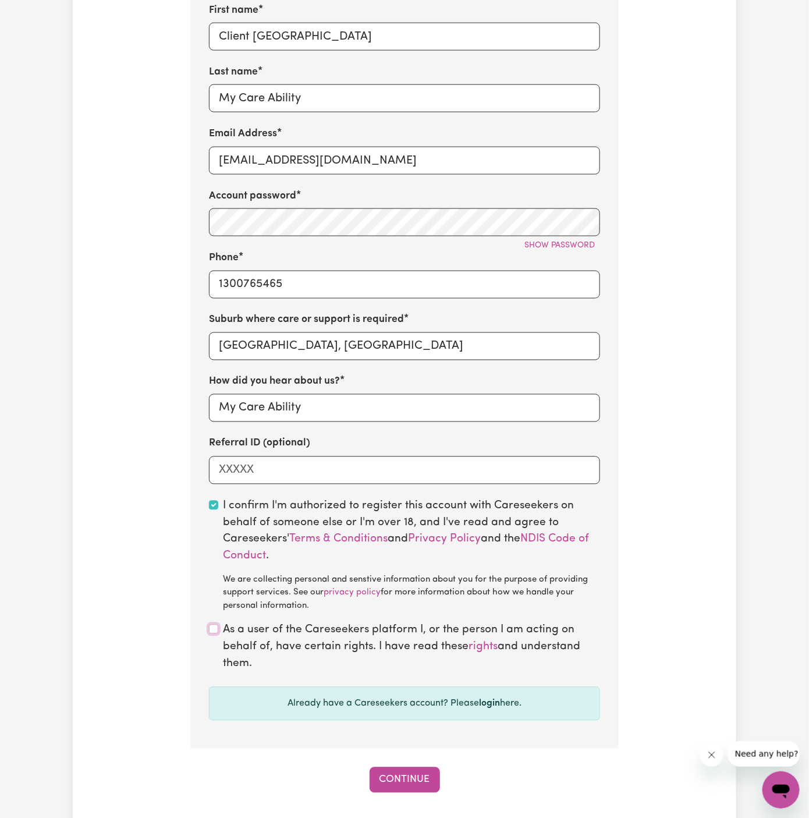
click at [214, 631] on input "checkbox" at bounding box center [213, 629] width 9 height 9
checkbox input "true"
click at [402, 776] on button "Continue" at bounding box center [405, 780] width 70 height 26
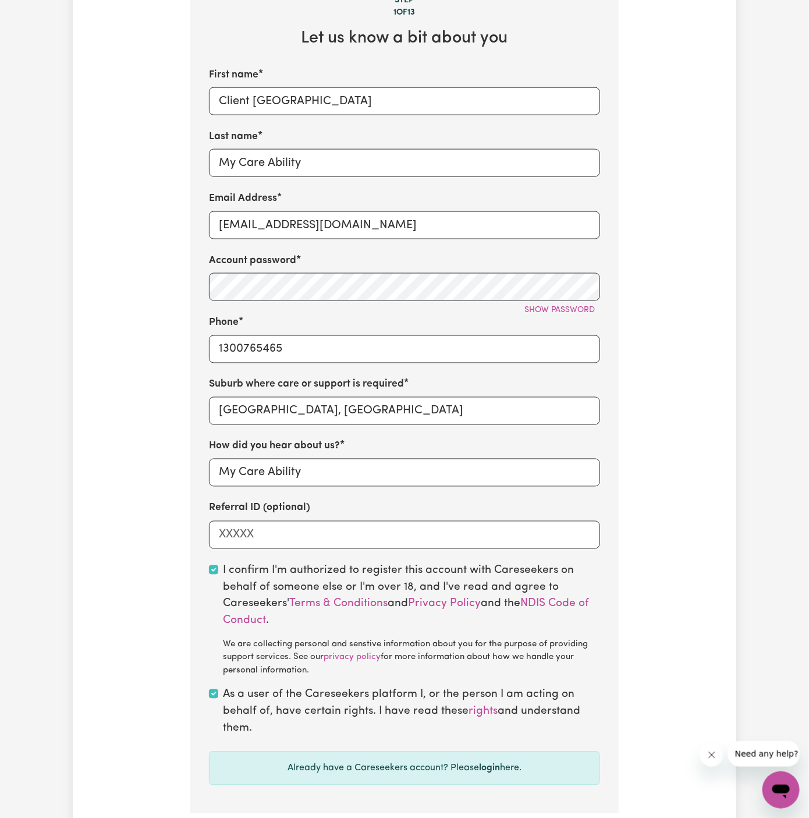
scroll to position [467, 0]
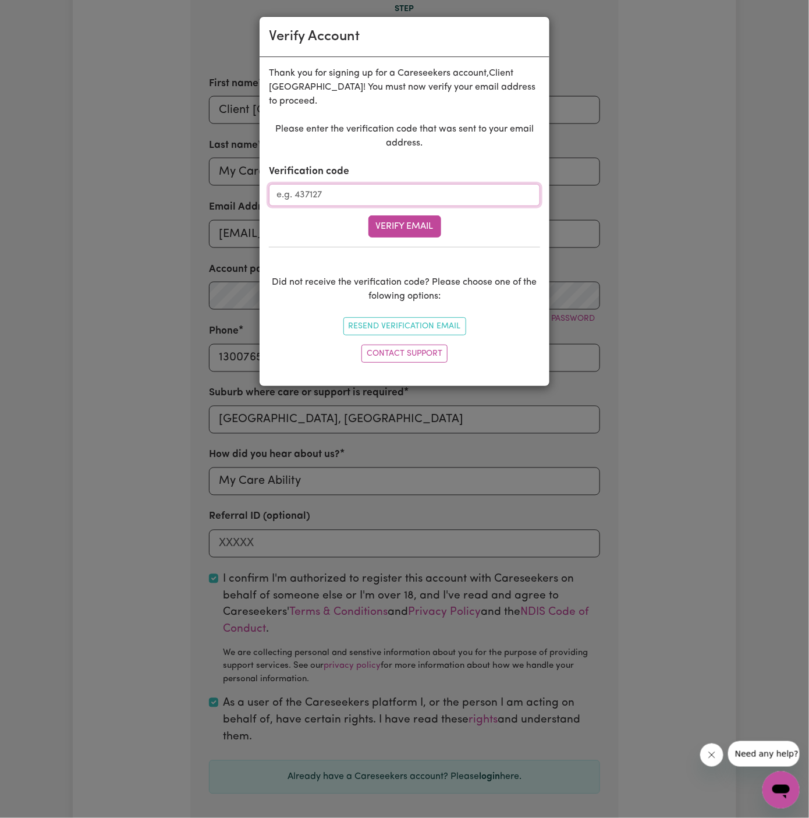
click at [327, 189] on input "Verification code" at bounding box center [404, 195] width 271 height 22
paste input "181147"
type input "181147"
click at [413, 215] on button "Verify Email" at bounding box center [405, 226] width 73 height 22
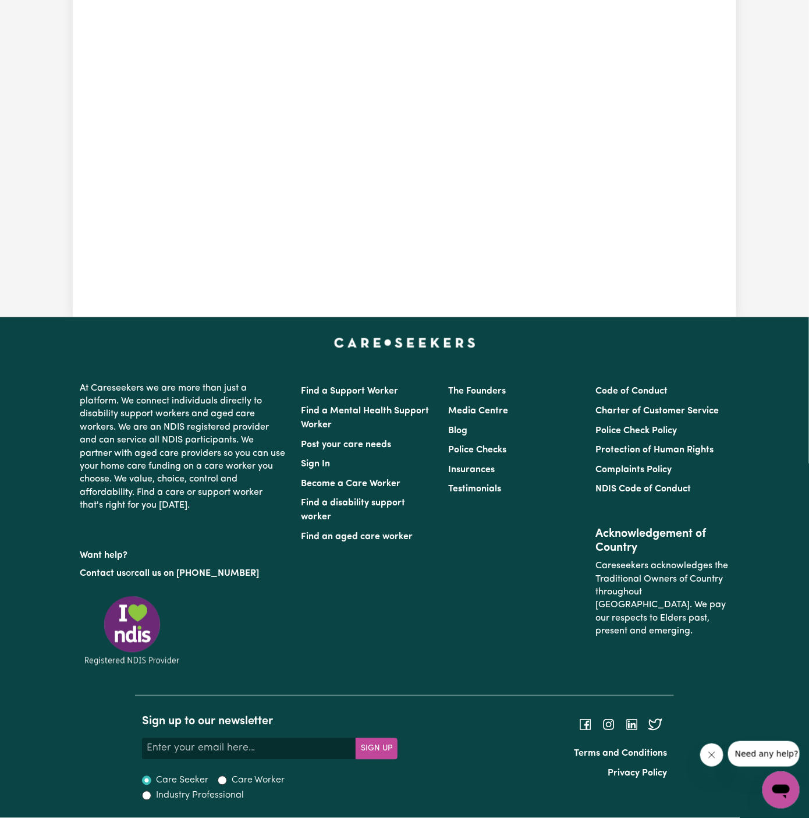
scroll to position [402, 0]
